Goal: Information Seeking & Learning: Understand process/instructions

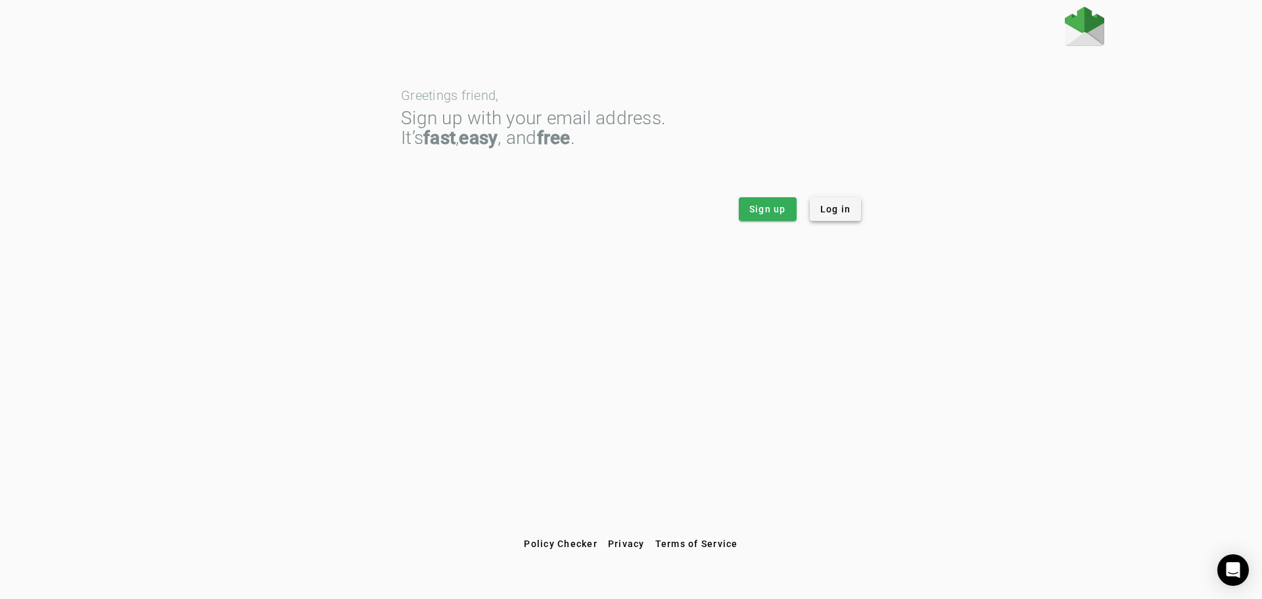
click at [841, 214] on span "Log in" at bounding box center [835, 208] width 31 height 13
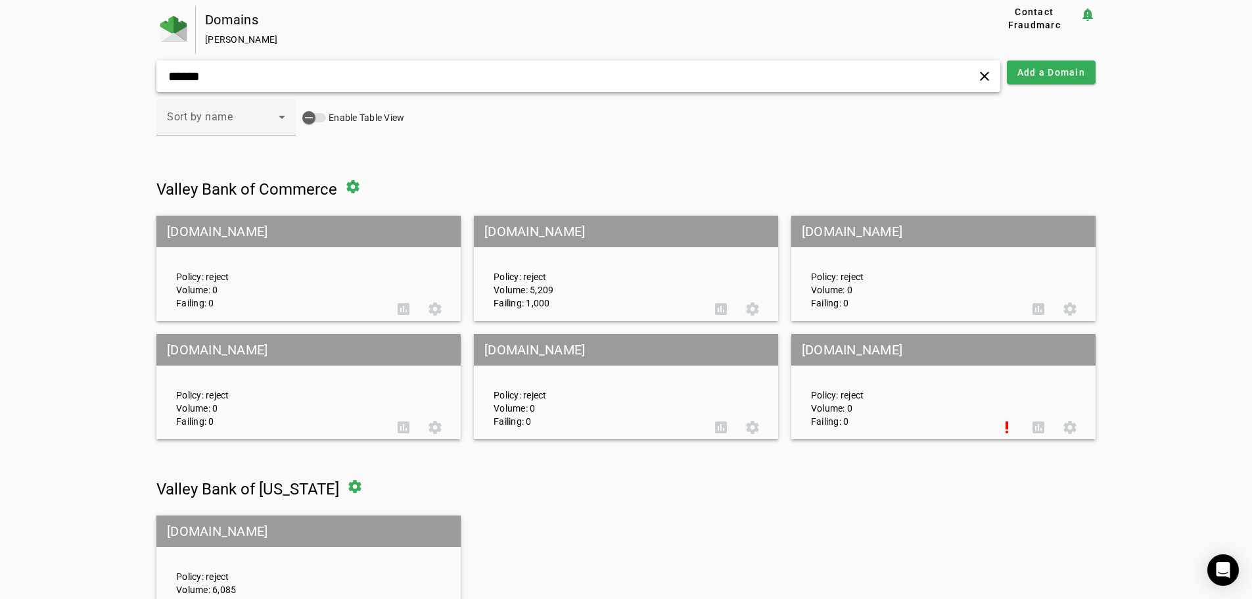
drag, startPoint x: 299, startPoint y: 82, endPoint x: 298, endPoint y: 103, distance: 21.1
click at [298, 86] on div "****** clear" at bounding box center [578, 76] width 844 height 32
type input "******"
click at [601, 262] on div "Policy: reject Volume: 5,209 Failing: 1,000" at bounding box center [595, 268] width 222 height 82
click at [608, 243] on mat-grid-tile-header "valleybankofcommerce.com" at bounding box center [626, 232] width 304 height 32
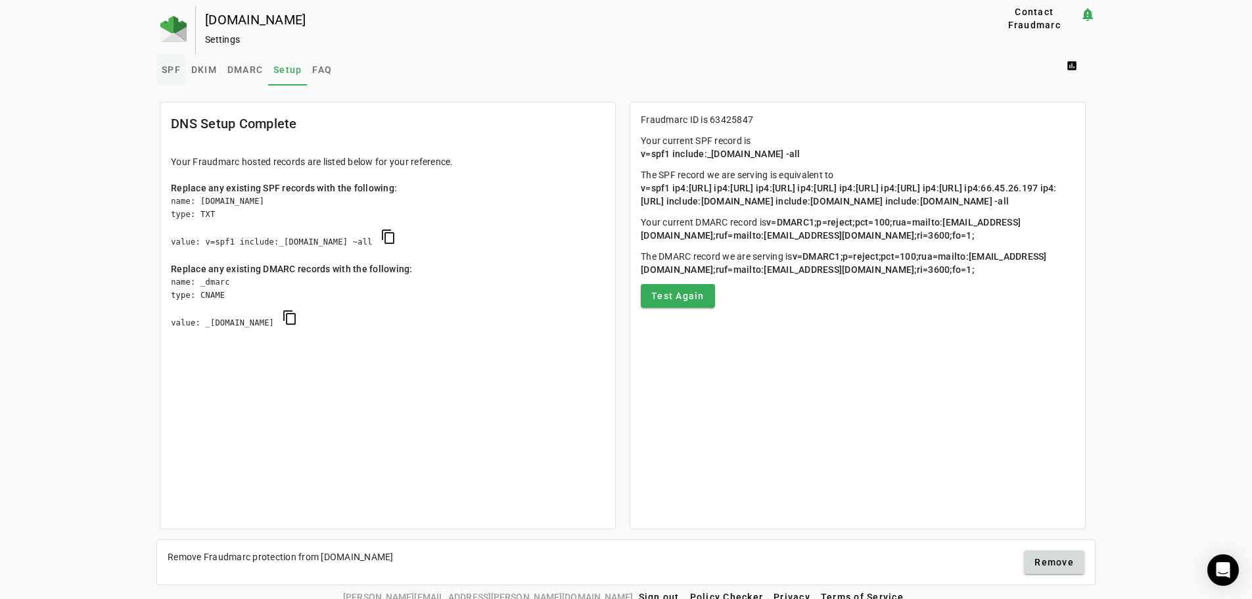
click at [168, 68] on span "SPF" at bounding box center [171, 69] width 19 height 9
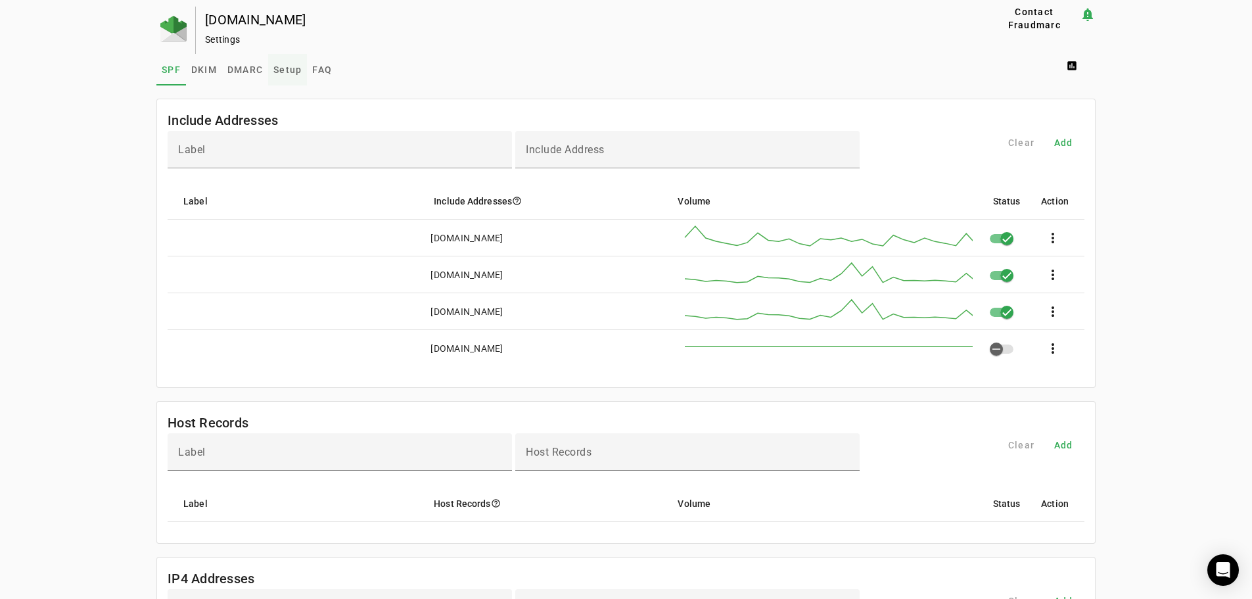
click at [281, 68] on span "Setup" at bounding box center [287, 69] width 28 height 9
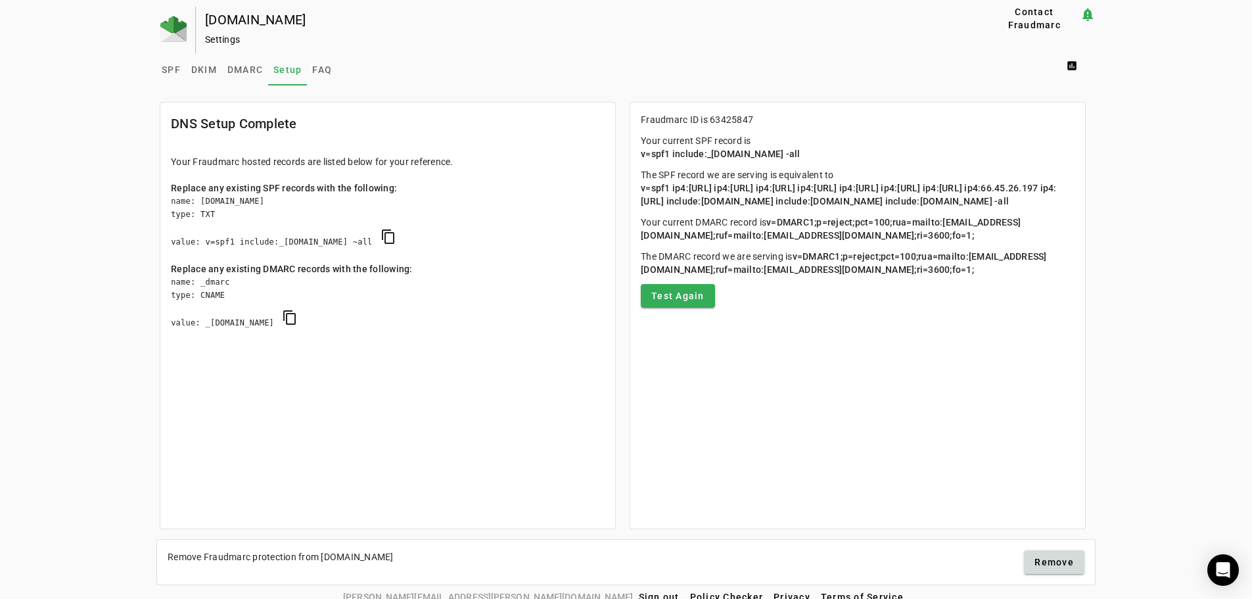
click at [1121, 382] on div "valleybankofcommerce.com Settings Contact Fraudmarc notification_important Sett…" at bounding box center [626, 296] width 1252 height 578
click at [617, 86] on mat-sidenav-content "SPF DKIM DMARC Setup FAQ assessment DNS Setup Complete Your Fraudmarc hosted re…" at bounding box center [625, 319] width 939 height 531
click at [162, 60] on span "SPF" at bounding box center [171, 70] width 19 height 32
